Goal: Navigation & Orientation: Find specific page/section

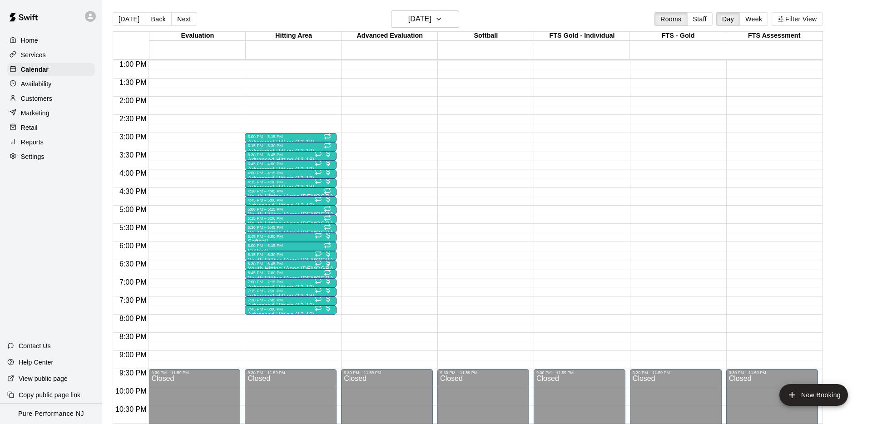
scroll to position [472, 0]
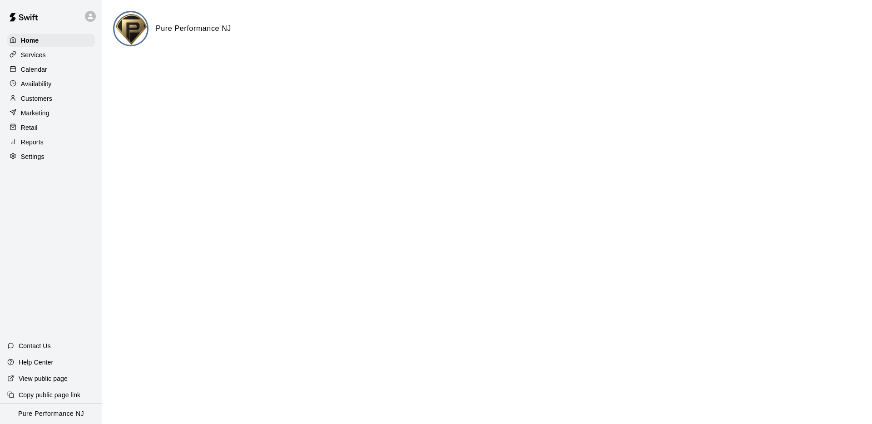
click at [81, 17] on div at bounding box center [51, 16] width 102 height 33
click at [86, 16] on icon at bounding box center [90, 16] width 8 height 8
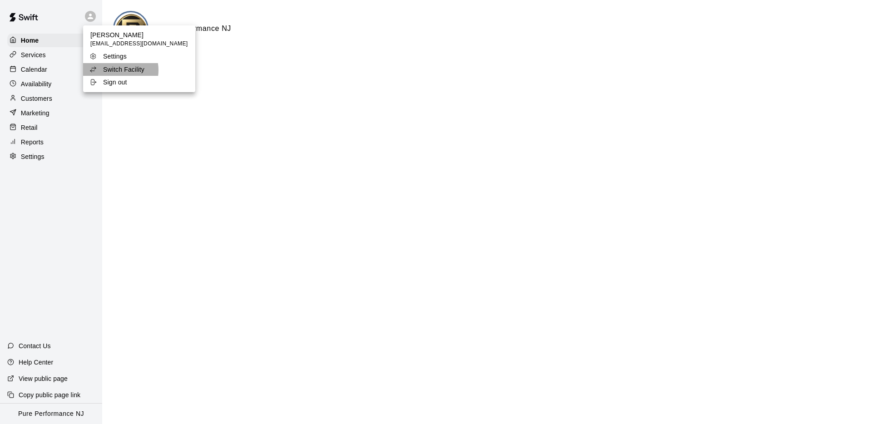
click at [114, 70] on p "Switch Facility" at bounding box center [123, 69] width 41 height 9
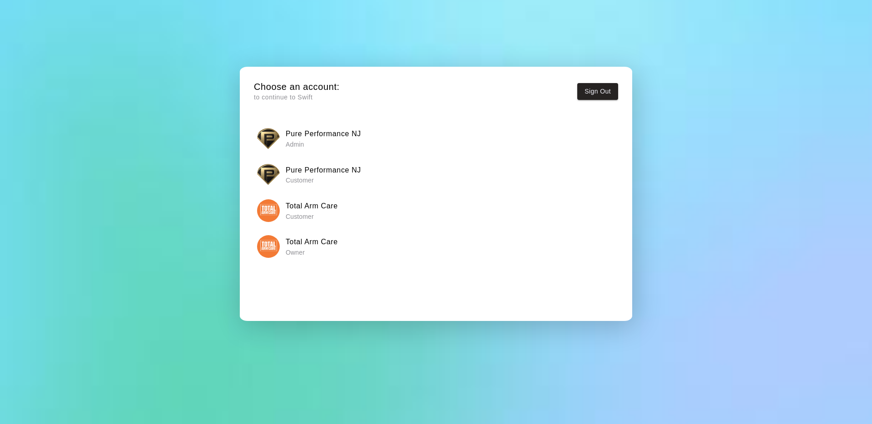
click at [271, 250] on img "button" at bounding box center [268, 246] width 23 height 23
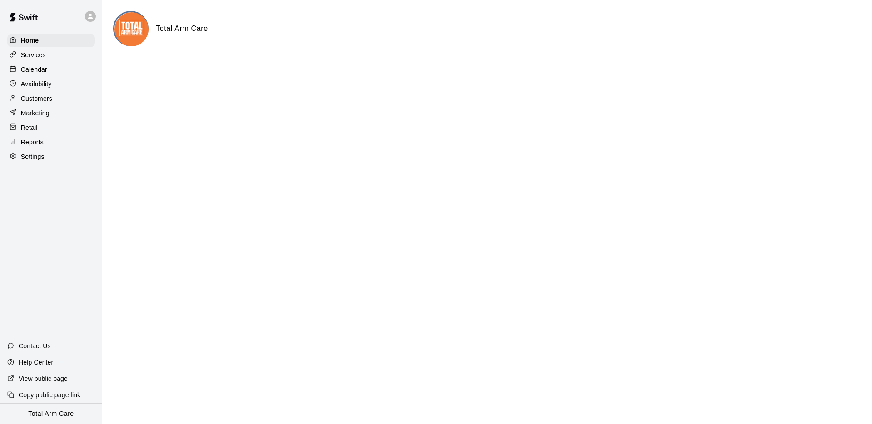
drag, startPoint x: 459, startPoint y: 12, endPoint x: 417, endPoint y: 11, distance: 42.7
click at [454, 11] on div "Total Arm Care" at bounding box center [487, 28] width 748 height 35
